Goal: Information Seeking & Learning: Learn about a topic

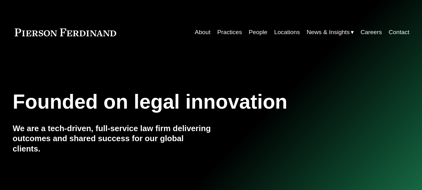
click at [220, 32] on link "Practices" at bounding box center [229, 32] width 25 height 12
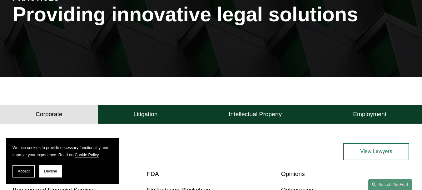
click at [51, 172] on span "Decline" at bounding box center [50, 171] width 13 height 4
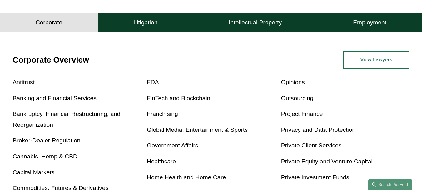
scroll to position [187, 0]
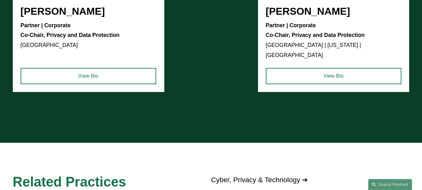
scroll to position [344, 0]
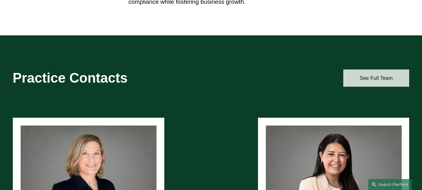
click at [375, 81] on link "See Full Team" at bounding box center [376, 77] width 66 height 17
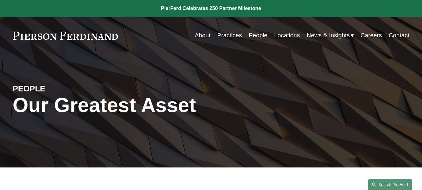
click at [251, 34] on link "People" at bounding box center [258, 35] width 19 height 12
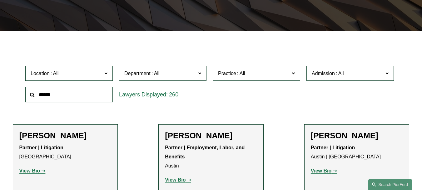
scroll to position [62, 0]
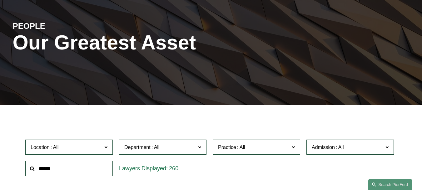
click at [60, 174] on input "text" at bounding box center [68, 168] width 87 height 15
drag, startPoint x: 52, startPoint y: 170, endPoint x: 30, endPoint y: 169, distance: 21.3
click at [30, 169] on div "***" at bounding box center [68, 168] width 87 height 15
click at [50, 172] on input "*********" at bounding box center [68, 168] width 87 height 15
type input "********"
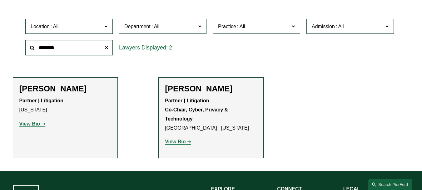
scroll to position [187, 0]
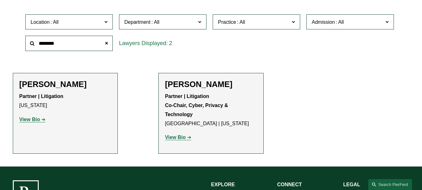
click at [181, 139] on strong "View Bio" at bounding box center [175, 136] width 21 height 5
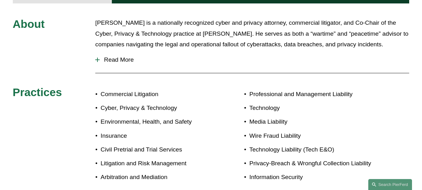
scroll to position [312, 0]
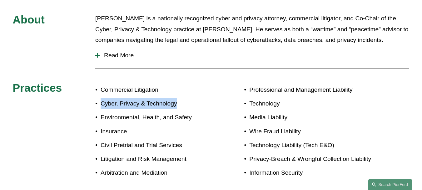
drag, startPoint x: 102, startPoint y: 96, endPoint x: 186, endPoint y: 96, distance: 83.7
click at [186, 98] on p "Cyber, Privacy & Technology" at bounding box center [156, 103] width 110 height 11
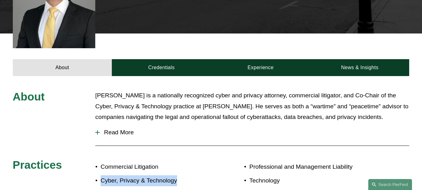
scroll to position [250, 0]
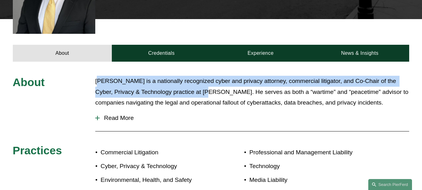
drag, startPoint x: 98, startPoint y: 72, endPoint x: 204, endPoint y: 76, distance: 105.7
click at [204, 76] on p "[PERSON_NAME] is a nationally recognized cyber and privacy attorney, commercial…" at bounding box center [252, 92] width 314 height 32
click at [183, 81] on p "[PERSON_NAME] is a nationally recognized cyber and privacy attorney, commercial…" at bounding box center [252, 92] width 314 height 32
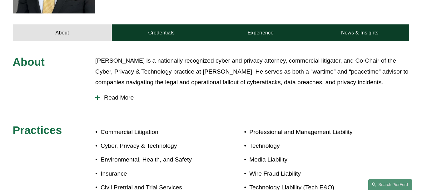
scroll to position [281, 0]
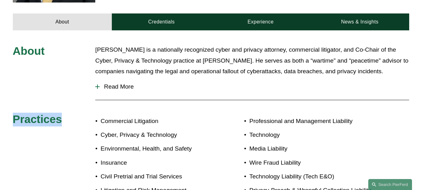
drag, startPoint x: 11, startPoint y: 111, endPoint x: 64, endPoint y: 111, distance: 53.4
click at [64, 111] on div "About [PERSON_NAME] is a nationally recognized cyber and privacy attorney, comm…" at bounding box center [211, 128] width 422 height 168
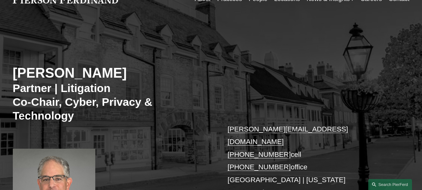
scroll to position [31, 0]
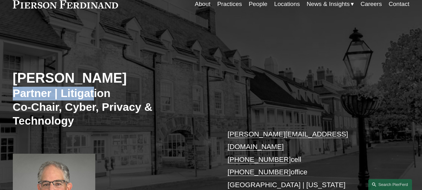
drag, startPoint x: 14, startPoint y: 93, endPoint x: 94, endPoint y: 94, distance: 80.3
click at [94, 94] on h3 "Partner | Litigation Co-Chair, Cyber, Privacy & Technology" at bounding box center [112, 107] width 198 height 41
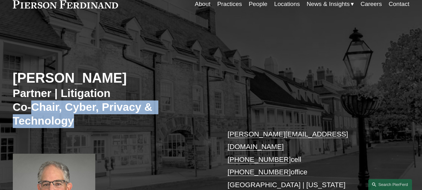
drag, startPoint x: 35, startPoint y: 110, endPoint x: 149, endPoint y: 117, distance: 114.5
click at [149, 116] on h3 "Partner | Litigation Co-Chair, Cyber, Privacy & Technology" at bounding box center [112, 107] width 198 height 41
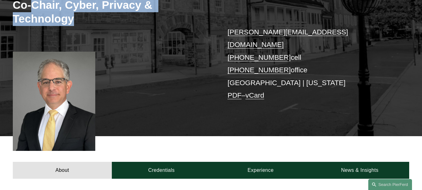
scroll to position [156, 0]
